Goal: Information Seeking & Learning: Learn about a topic

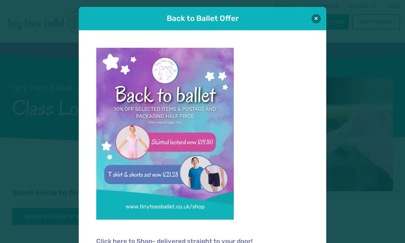
scroll to position [7, 0]
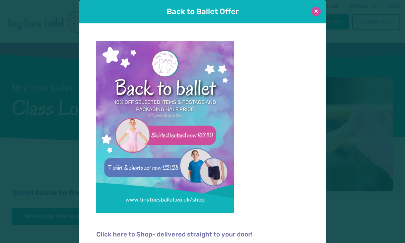
click at [317, 13] on button at bounding box center [315, 11] width 9 height 9
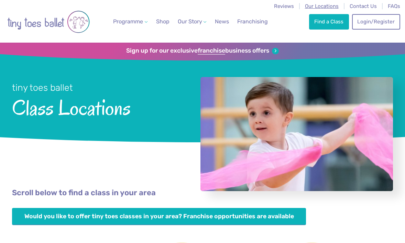
click at [317, 7] on span "Our Locations" at bounding box center [322, 6] width 34 height 6
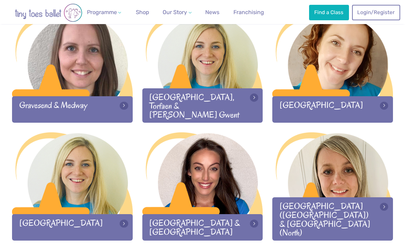
scroll to position [584, 0]
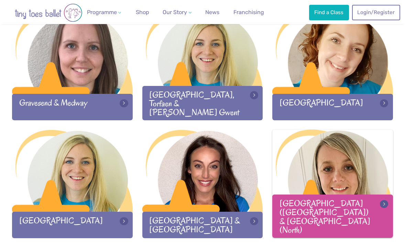
click at [335, 145] on div at bounding box center [332, 171] width 121 height 83
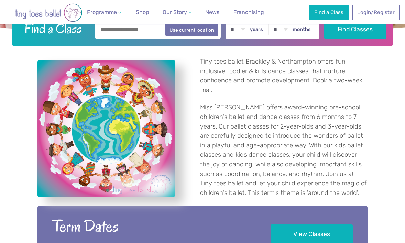
scroll to position [235, 0]
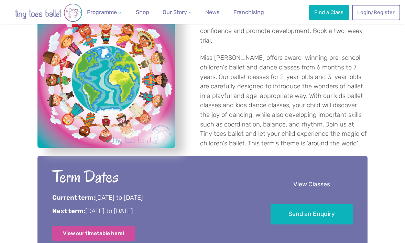
click at [288, 186] on link "View Classes" at bounding box center [311, 185] width 82 height 20
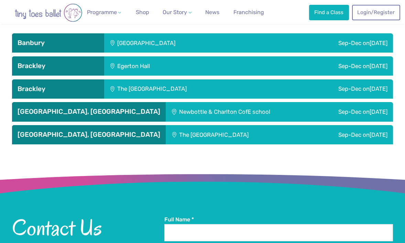
scroll to position [798, 0]
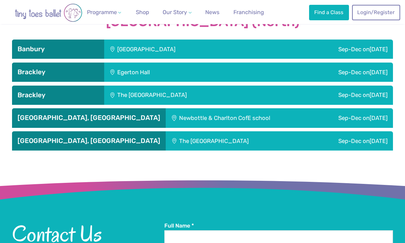
click at [324, 40] on div "Sep-Dec [DATE]" at bounding box center [329, 49] width 127 height 19
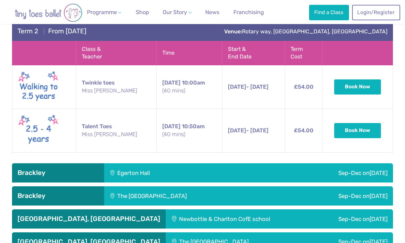
scroll to position [991, 0]
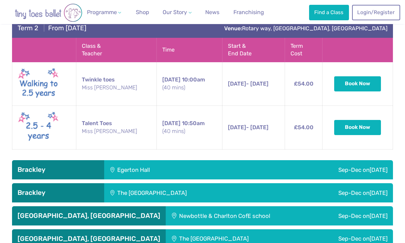
click at [292, 160] on div "Sep-Dec on Tuesday" at bounding box center [315, 169] width 156 height 19
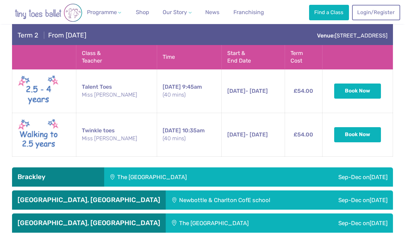
scroll to position [1300, 0]
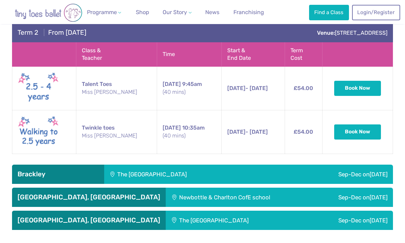
click at [288, 165] on div "Sep-Dec on Sunday" at bounding box center [334, 174] width 117 height 19
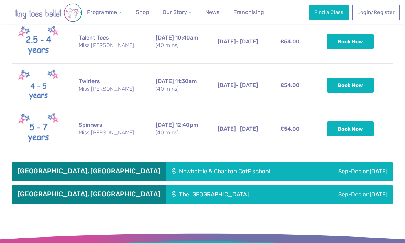
scroll to position [1880, 0]
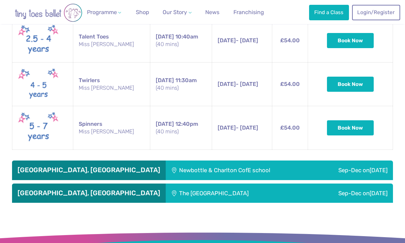
click at [312, 160] on div "Sep-Dec on Wednesday" at bounding box center [352, 169] width 80 height 19
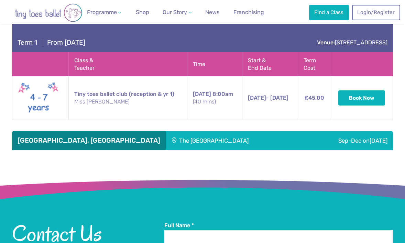
scroll to position [2038, 0]
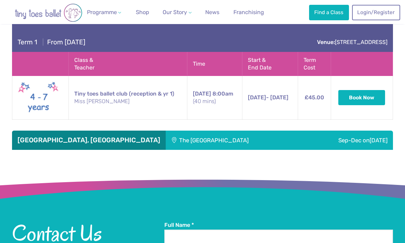
click at [301, 131] on div "Sep-Dec [DATE]" at bounding box center [347, 140] width 92 height 19
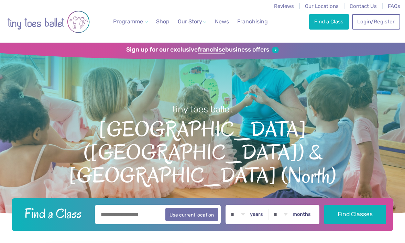
scroll to position [0, 0]
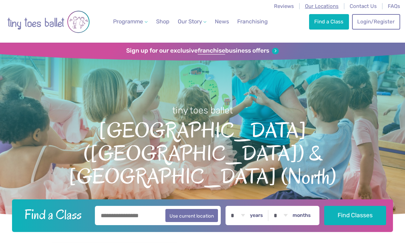
click at [318, 4] on span "Our Locations" at bounding box center [322, 6] width 34 height 6
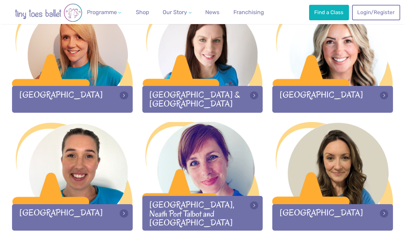
scroll to position [830, 0]
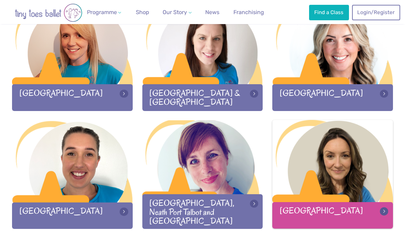
click at [344, 177] on div at bounding box center [332, 161] width 121 height 83
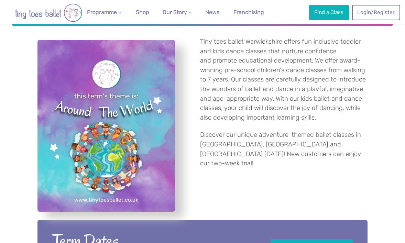
scroll to position [316, 0]
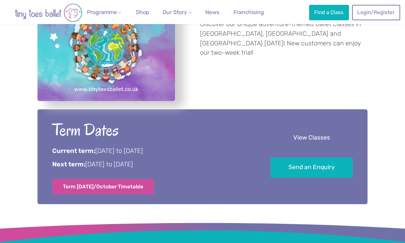
click at [296, 140] on link "View Classes" at bounding box center [311, 138] width 82 height 20
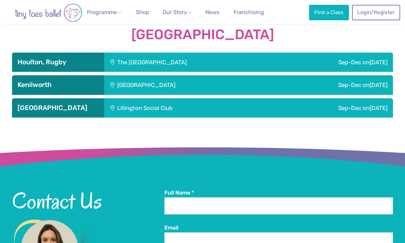
click at [283, 56] on div "Sep-Dec [DATE]" at bounding box center [334, 62] width 117 height 19
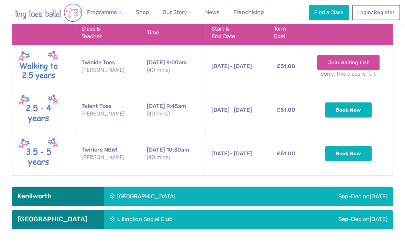
scroll to position [1239, 0]
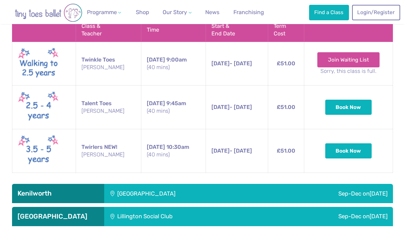
click at [282, 184] on div "Sep-Dec [DATE]" at bounding box center [329, 193] width 127 height 19
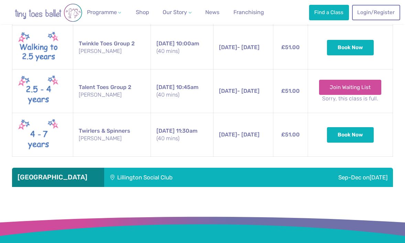
scroll to position [1833, 0]
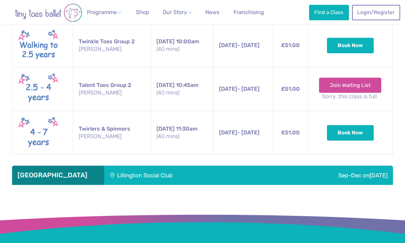
click at [285, 166] on div "Sep-Dec [DATE]" at bounding box center [327, 175] width 129 height 19
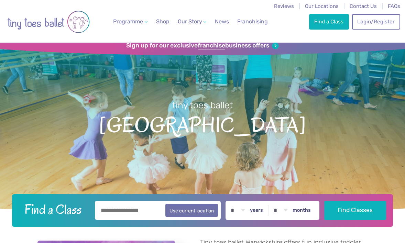
scroll to position [0, 0]
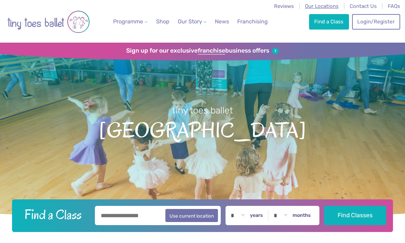
click at [326, 5] on span "Our Locations" at bounding box center [322, 6] width 34 height 6
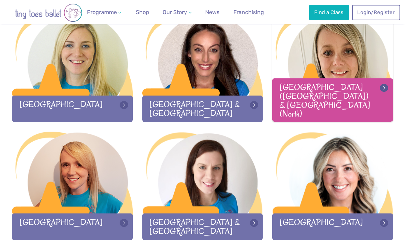
scroll to position [702, 0]
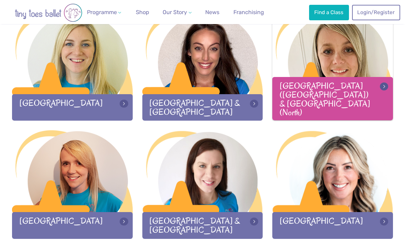
click at [291, 104] on div "Northamptonshire (South) & Oxfordshire (North)" at bounding box center [332, 98] width 121 height 43
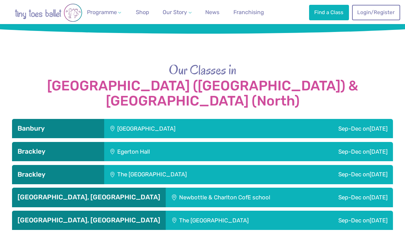
scroll to position [722, 0]
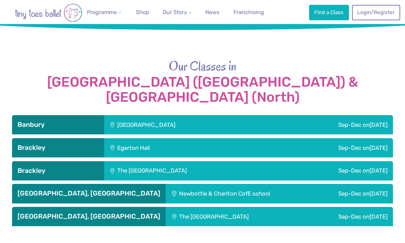
click at [223, 115] on div "Hanwell Fields Community Centre" at bounding box center [185, 124] width 162 height 19
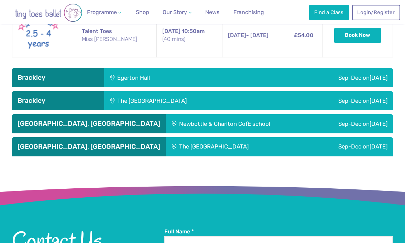
scroll to position [1106, 0]
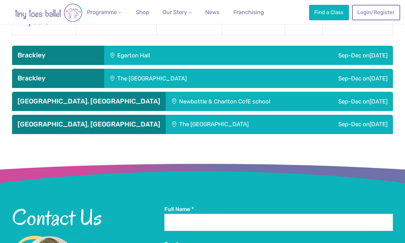
click at [237, 48] on div "Sep-Dec on Tuesday" at bounding box center [315, 55] width 156 height 19
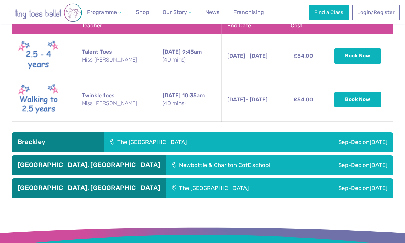
scroll to position [1379, 0]
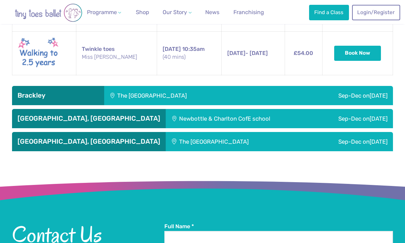
click at [232, 86] on div "The Radstone Primary School" at bounding box center [190, 95] width 172 height 19
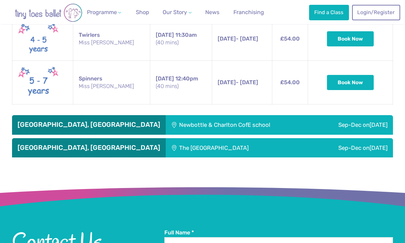
scroll to position [1928, 0]
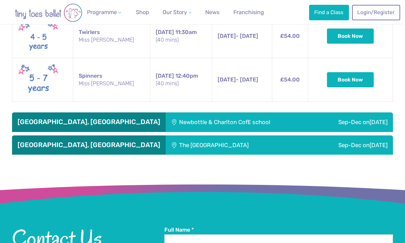
click at [230, 112] on div "Newbottle & Charlton CofE school" at bounding box center [239, 121] width 147 height 19
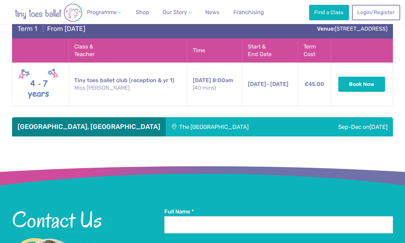
scroll to position [2048, 0]
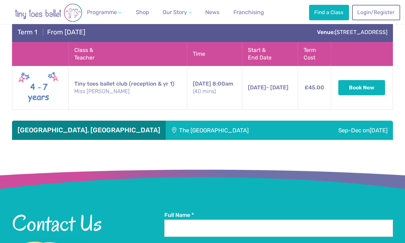
click at [225, 121] on div "The Elgar centre" at bounding box center [233, 130] width 135 height 19
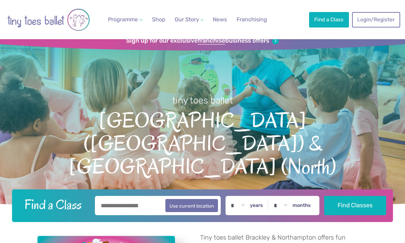
scroll to position [0, 0]
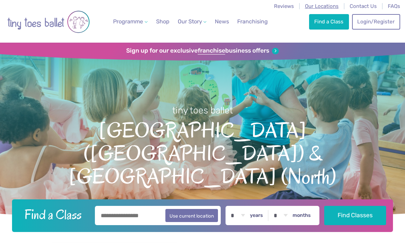
click at [318, 7] on span "Our Locations" at bounding box center [322, 6] width 34 height 6
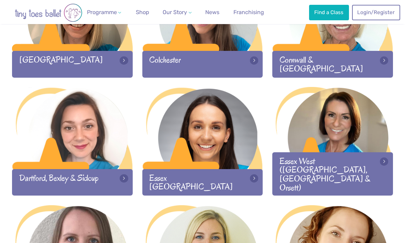
scroll to position [392, 0]
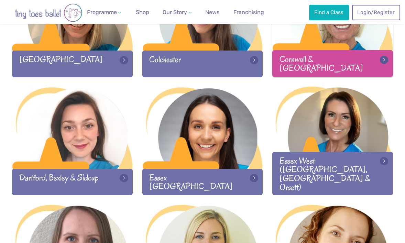
click at [333, 54] on div "Cornwall & Devon" at bounding box center [332, 63] width 121 height 26
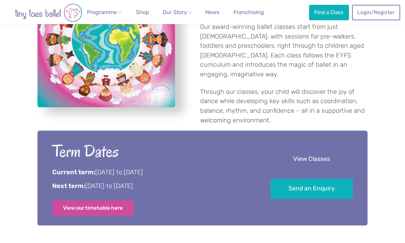
click at [305, 149] on link "View Classes" at bounding box center [311, 159] width 82 height 20
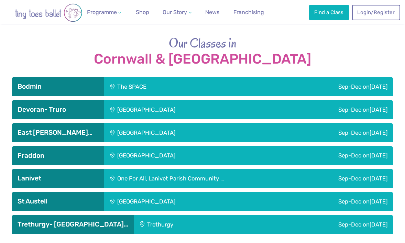
click at [319, 77] on div "Sep-Dec [DATE]" at bounding box center [312, 86] width 160 height 19
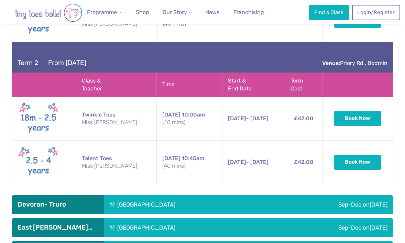
scroll to position [1182, 0]
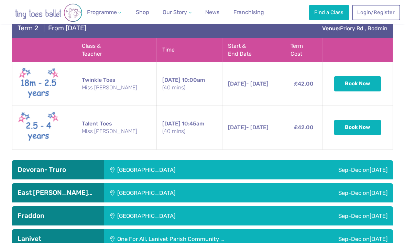
click at [301, 160] on div "Sep-Dec [DATE]" at bounding box center [329, 169] width 127 height 19
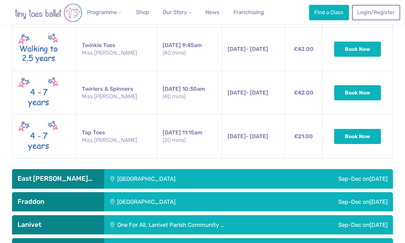
scroll to position [1618, 0]
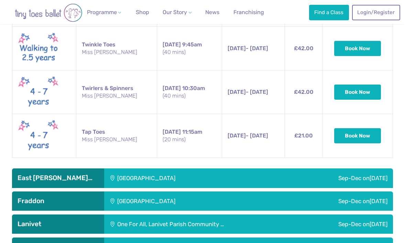
click at [299, 168] on div "Sep-Dec [DATE]" at bounding box center [329, 177] width 127 height 19
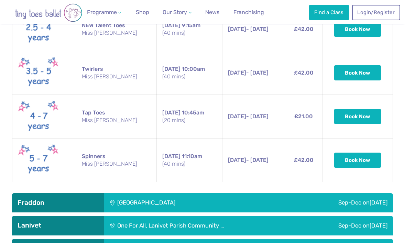
scroll to position [2172, 0]
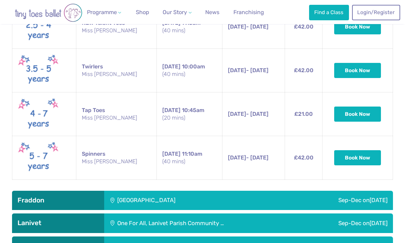
click at [299, 191] on div "Sep-Dec [DATE]" at bounding box center [329, 200] width 127 height 19
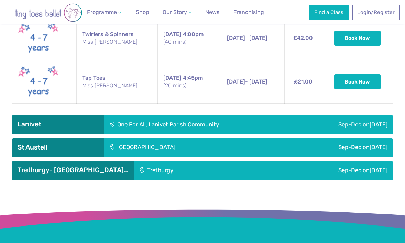
scroll to position [2733, 0]
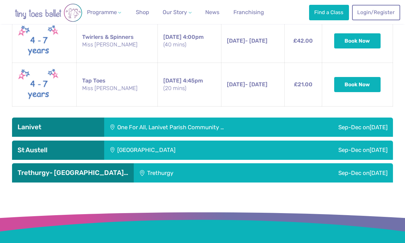
click at [294, 117] on div "One For All, Lanivet Parish Community …" at bounding box center [201, 126] width 195 height 19
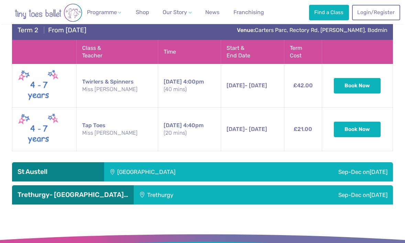
scroll to position [3029, 0]
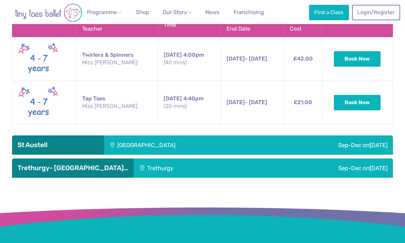
click at [290, 135] on div "Sep-Dec on Sunday" at bounding box center [329, 144] width 127 height 19
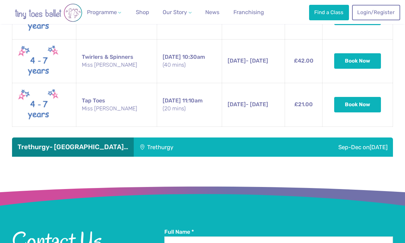
scroll to position [3516, 0]
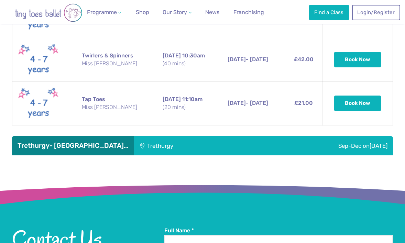
click at [286, 136] on div "Sep-Dec on Thursday" at bounding box center [318, 145] width 148 height 19
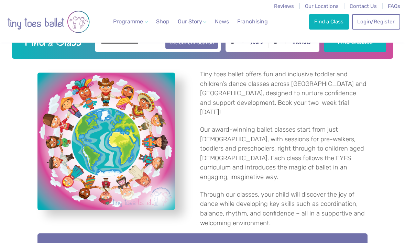
scroll to position [0, 0]
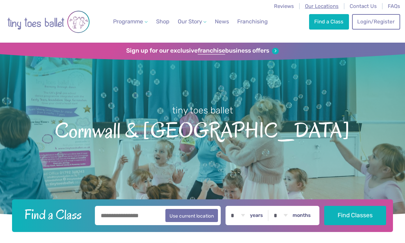
click at [314, 7] on span "Our Locations" at bounding box center [322, 6] width 34 height 6
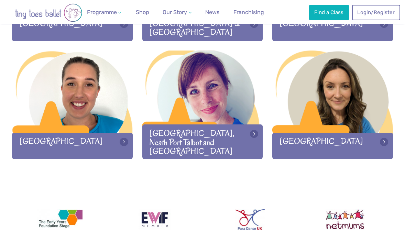
scroll to position [912, 0]
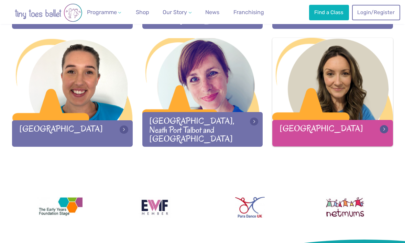
click at [310, 92] on div at bounding box center [332, 79] width 121 height 83
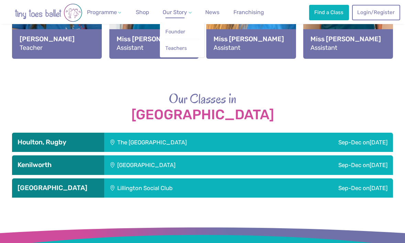
scroll to position [912, 0]
